Goal: Information Seeking & Learning: Find specific fact

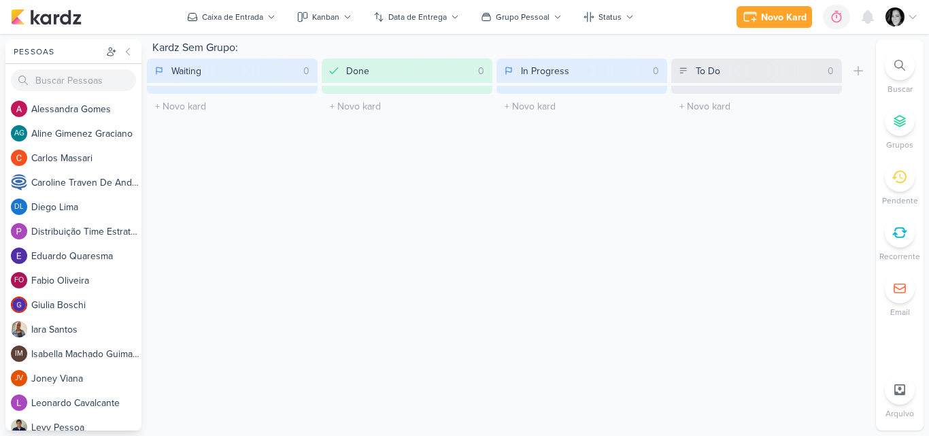
click at [534, 261] on div "Kardz Sem Grupo: Waiting 0 Mover Para Esquerda Mover Para Direita Deletar O tít…" at bounding box center [508, 234] width 723 height 391
click at [903, 64] on icon at bounding box center [899, 65] width 11 height 11
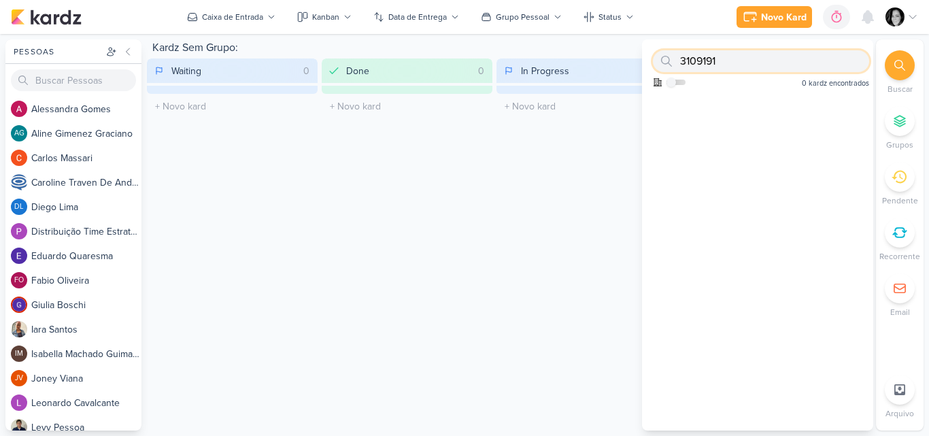
type input "3109191"
click at [897, 16] on img at bounding box center [894, 16] width 19 height 19
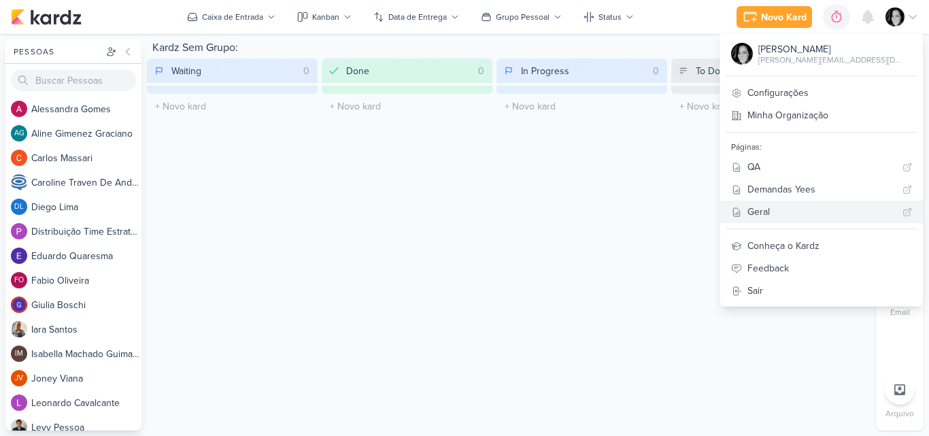
click at [816, 216] on div "Geral" at bounding box center [822, 212] width 150 height 14
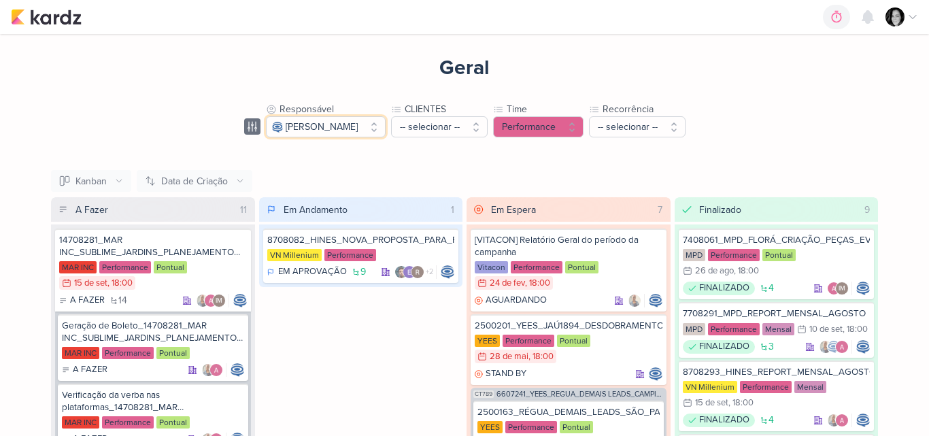
click at [386, 126] on button "[PERSON_NAME]" at bounding box center [326, 126] width 120 height 21
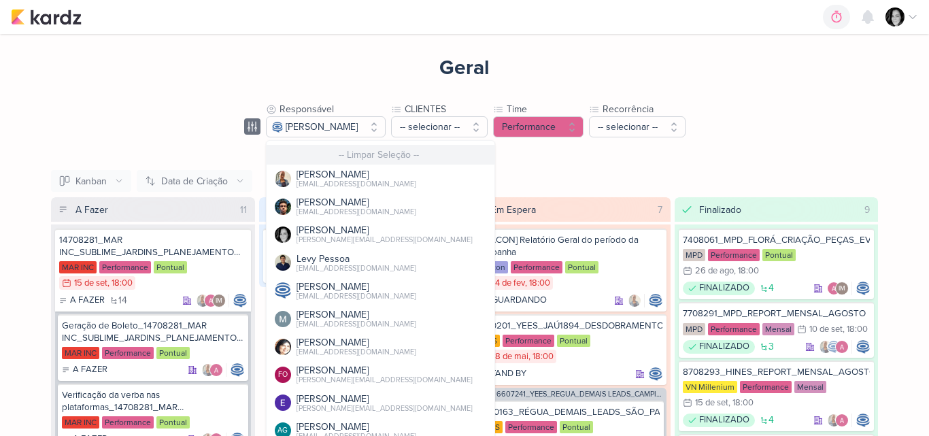
click at [333, 159] on button "-- Limpar Seleção --" at bounding box center [381, 155] width 228 height 20
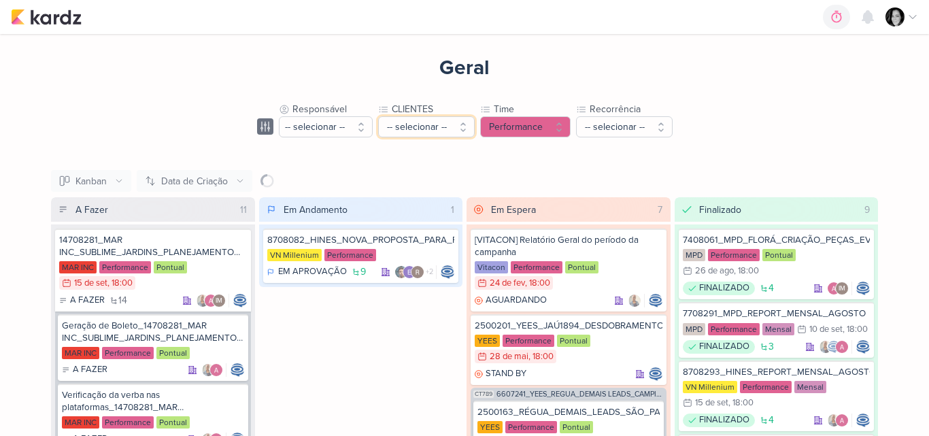
click at [454, 126] on button "-- selecionar --" at bounding box center [426, 126] width 97 height 21
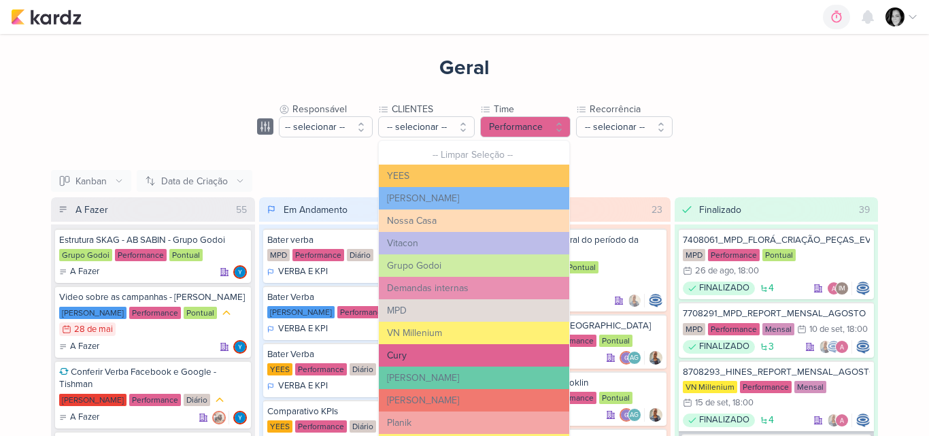
click at [407, 354] on button "Cury" at bounding box center [474, 355] width 190 height 22
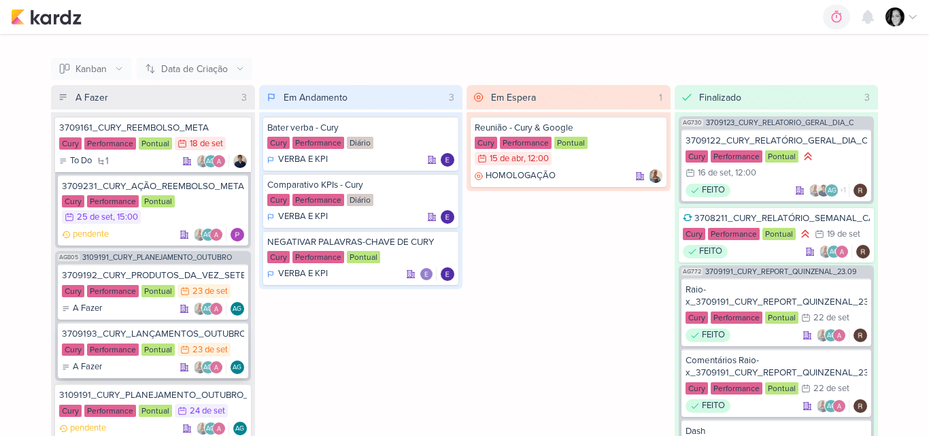
scroll to position [158, 0]
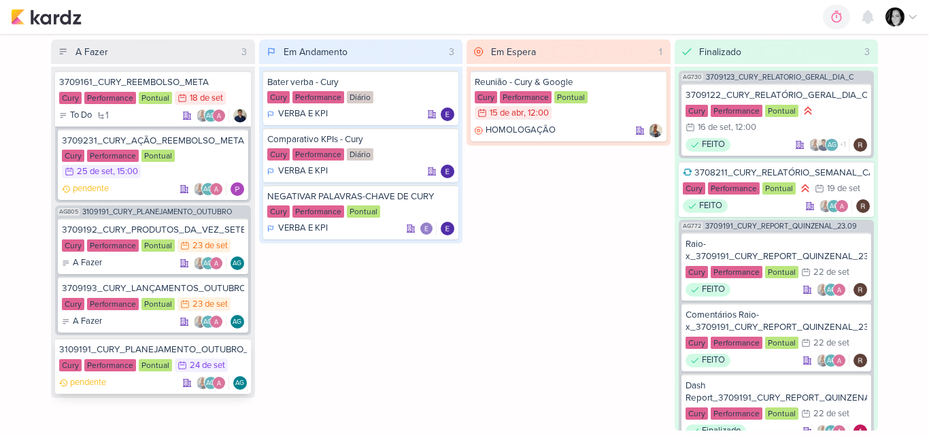
click at [112, 347] on div "3109191_CURY_PLANEJAMENTO_OUTUBRO_V2" at bounding box center [153, 349] width 188 height 12
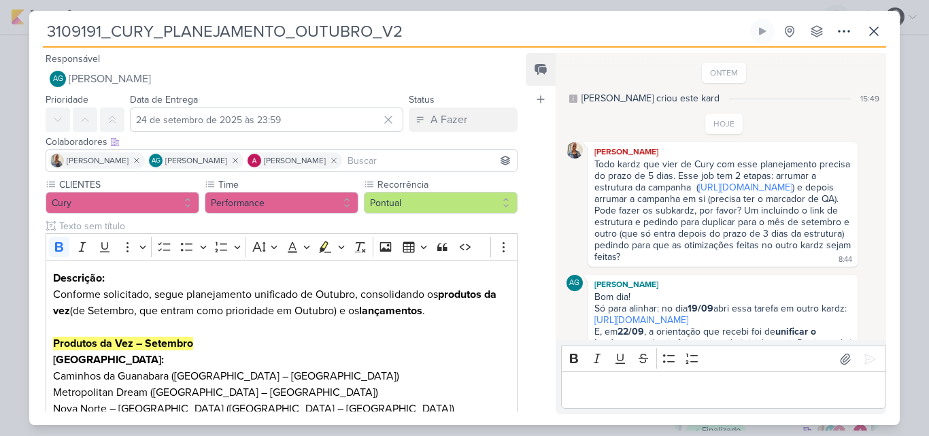
scroll to position [0, 0]
click at [729, 77] on div "ONTEM [PERSON_NAME] criou este kard 15:49" at bounding box center [724, 84] width 316 height 43
click at [724, 76] on div "ONTEM [PERSON_NAME] criou este kard 15:49" at bounding box center [724, 84] width 316 height 43
click at [617, 97] on div "[PERSON_NAME] criou este kard" at bounding box center [650, 98] width 138 height 14
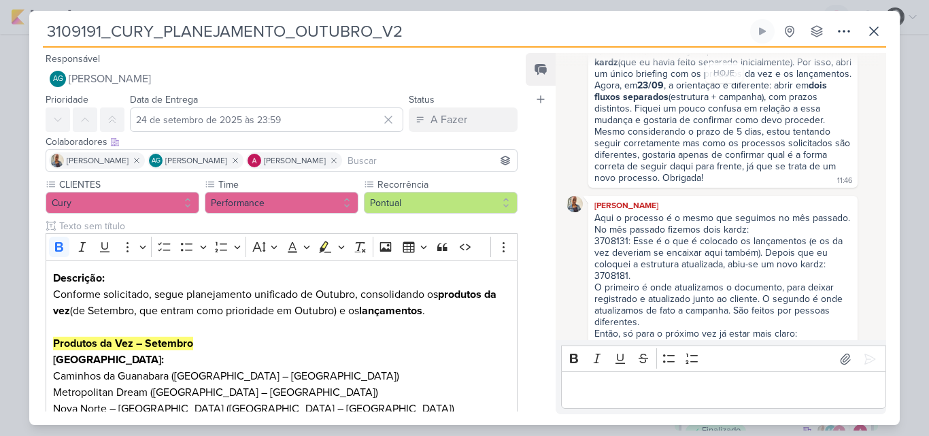
scroll to position [394, 0]
